Goal: Transaction & Acquisition: Download file/media

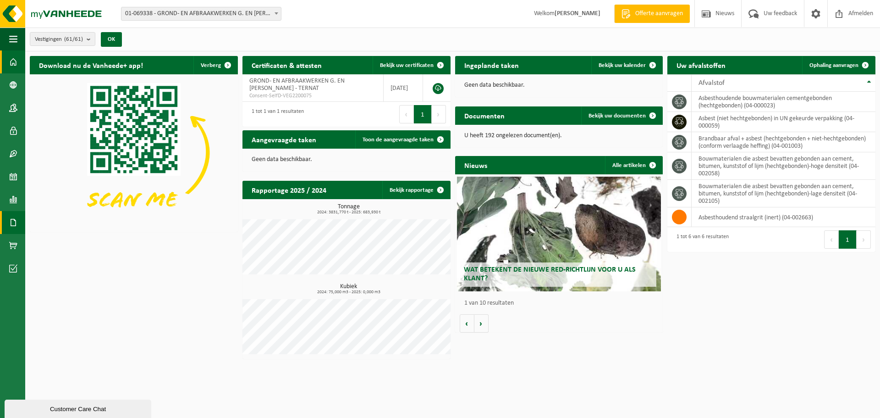
click at [12, 221] on span at bounding box center [13, 222] width 8 height 23
click at [65, 238] on span "Documenten" at bounding box center [70, 241] width 34 height 17
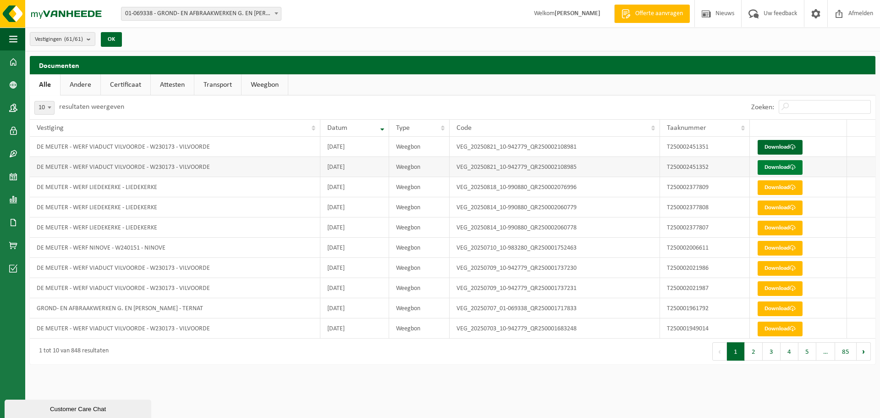
click at [788, 164] on link "Download" at bounding box center [780, 167] width 45 height 15
click at [782, 228] on link "Download" at bounding box center [780, 228] width 45 height 15
click at [781, 191] on link "Download" at bounding box center [780, 187] width 45 height 15
